Goal: Check status: Check status

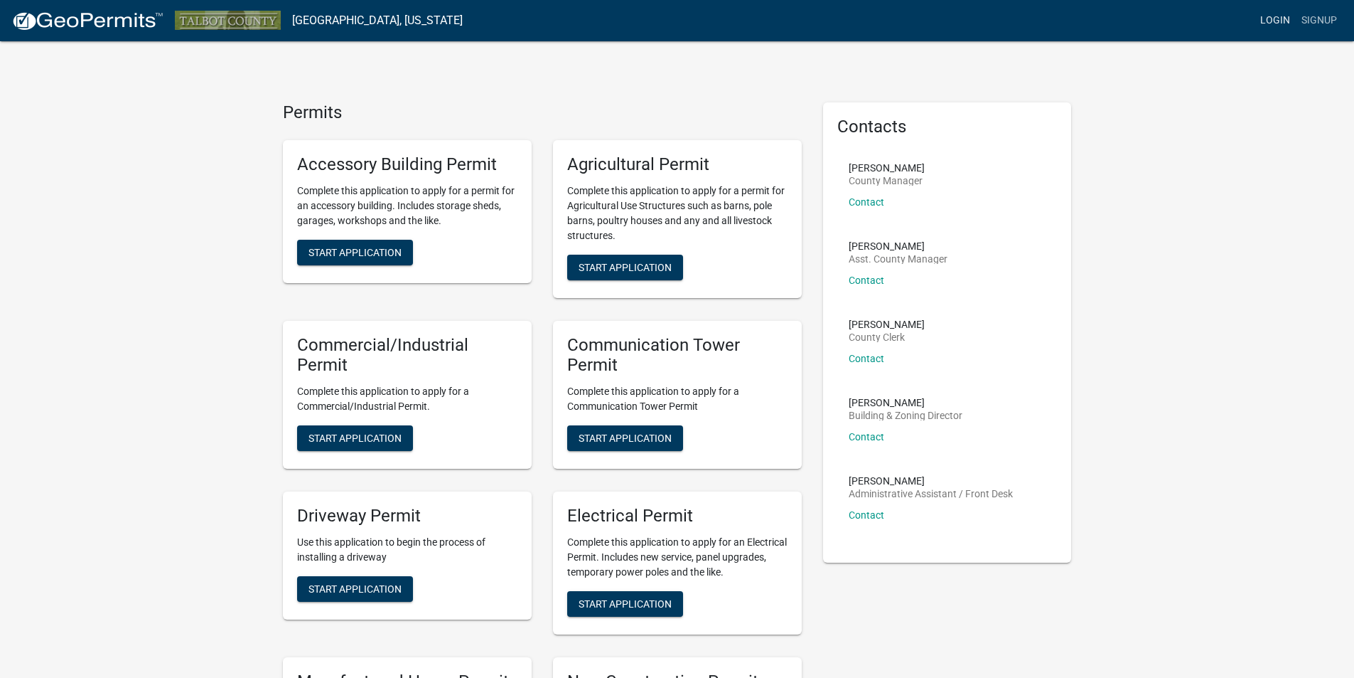
click at [1282, 18] on link "Login" at bounding box center [1275, 20] width 41 height 27
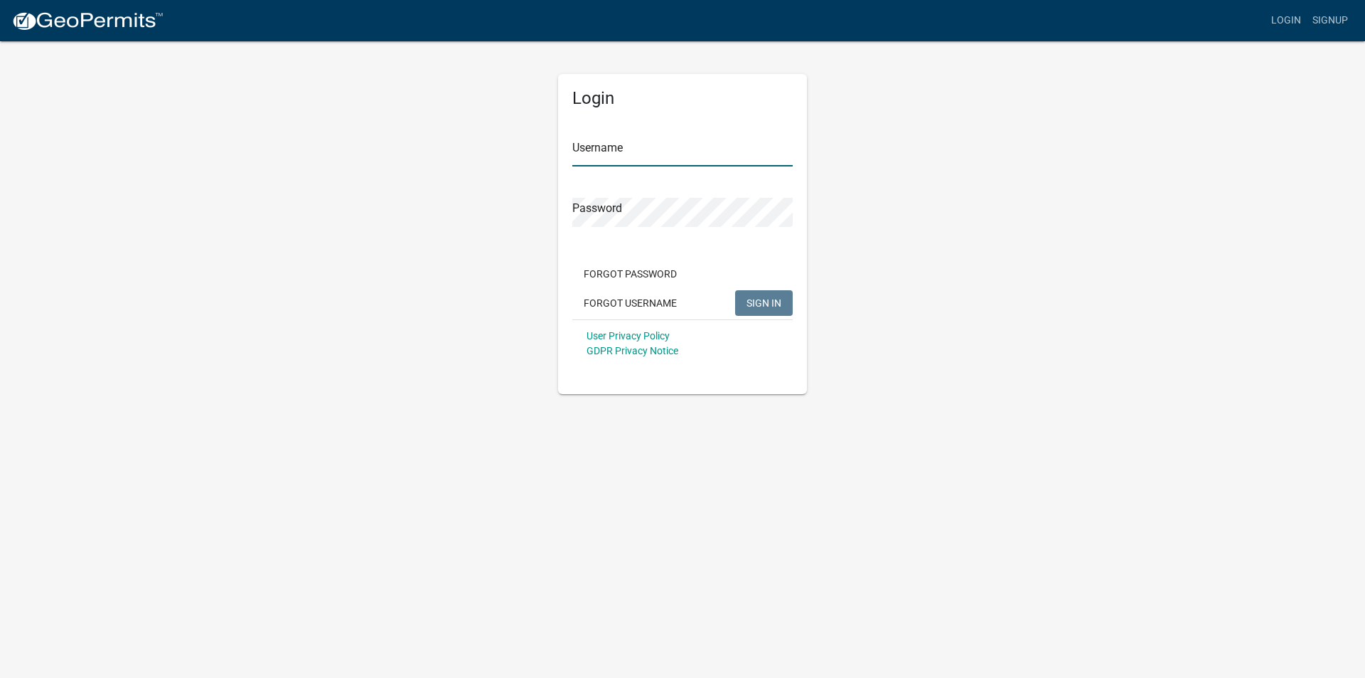
type input "secanopies"
click at [753, 308] on span "SIGN IN" at bounding box center [763, 301] width 35 height 11
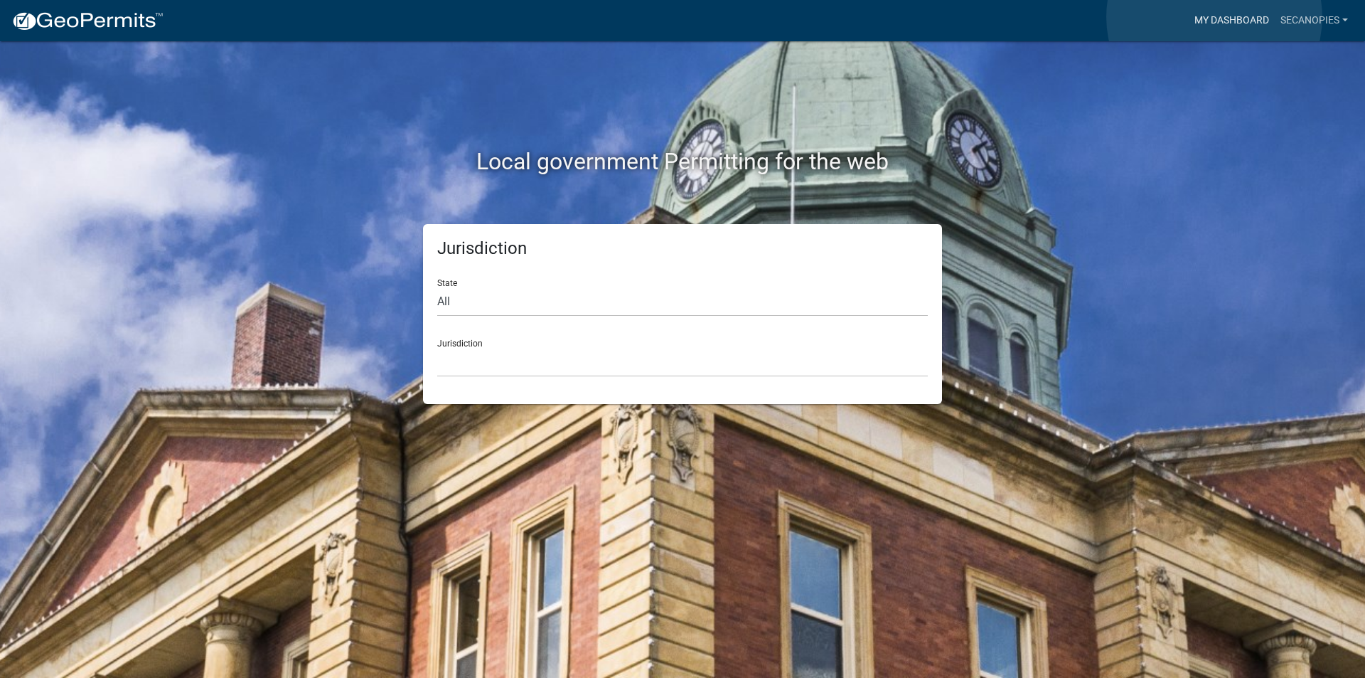
click at [1214, 17] on link "My Dashboard" at bounding box center [1232, 20] width 86 height 27
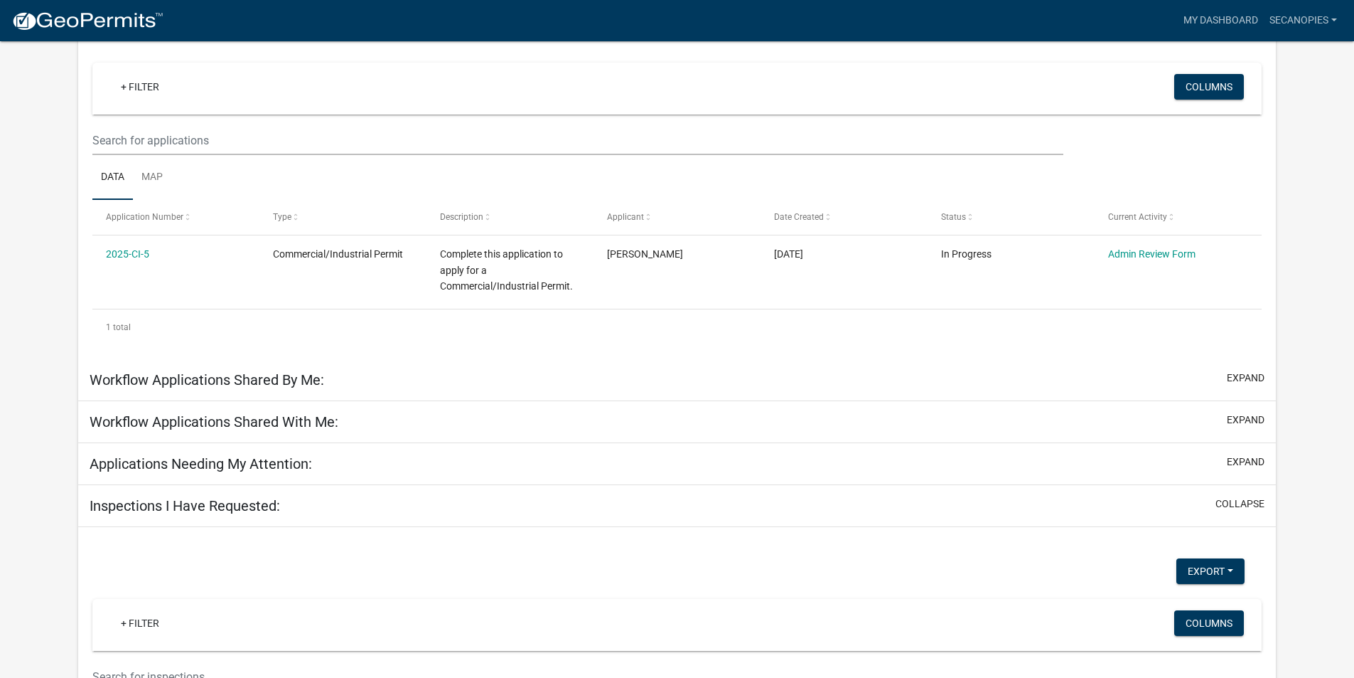
scroll to position [117, 0]
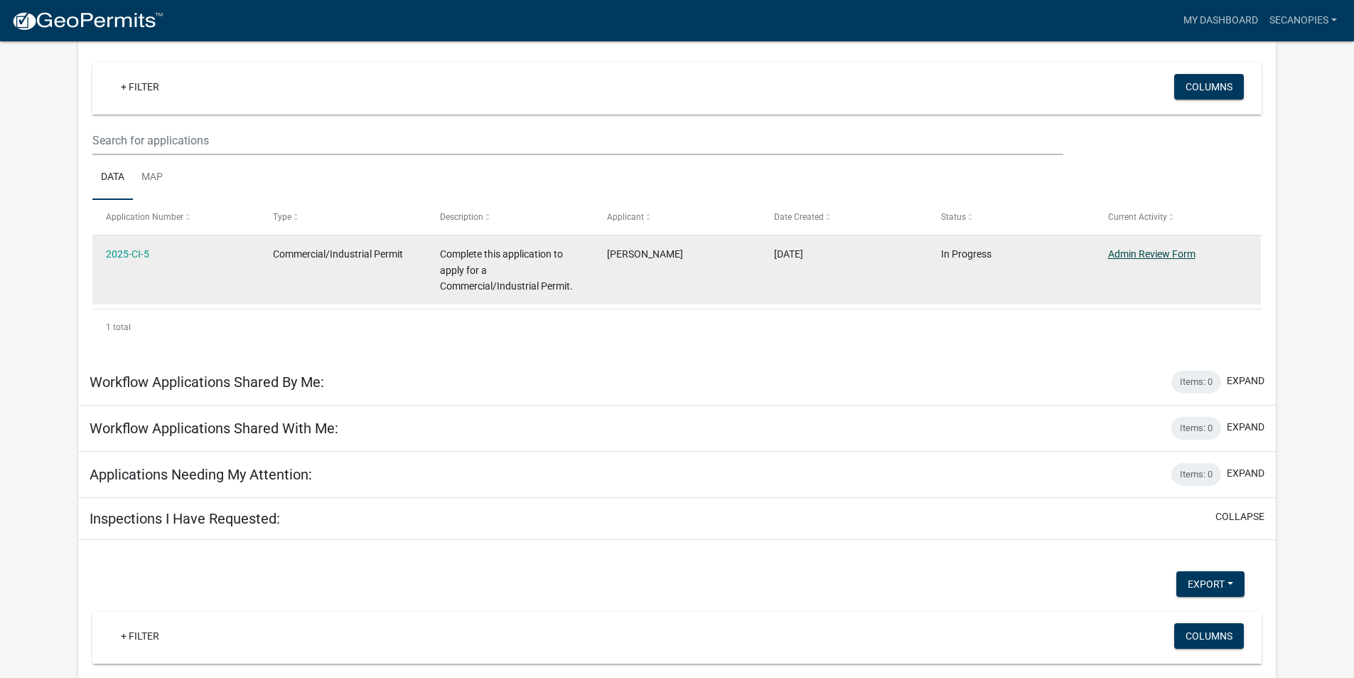
click at [1142, 253] on link "Admin Review Form" at bounding box center [1151, 253] width 87 height 11
